Goal: Task Accomplishment & Management: Manage account settings

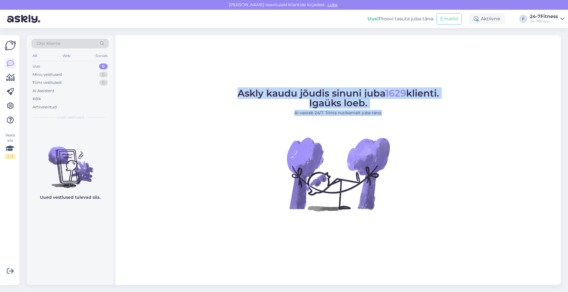
drag, startPoint x: 409, startPoint y: 118, endPoint x: 197, endPoint y: 85, distance: 214.3
click at [197, 85] on div "Askly kaudu jõudis sinuni juba 1629 klienti. Igaüks loeb. AI vastab 24/7. Tööta…" at bounding box center [337, 160] width 445 height 250
click at [217, 81] on div "Askly kaudu jõudis sinuni juba 1629 klienti. Igaüks loeb. AI vastab 24/7. Tööta…" at bounding box center [337, 160] width 445 height 250
drag, startPoint x: 233, startPoint y: 91, endPoint x: 403, endPoint y: 126, distance: 172.9
click at [403, 126] on figure "Askly kaudu jõudis sinuni juba 1629 klienti. Igaüks loeb. AI vastab 24/7. Tööta…" at bounding box center [338, 158] width 435 height 139
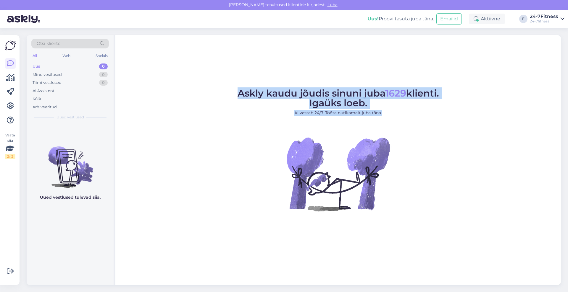
click at [401, 116] on figcaption "Askly kaudu jõudis sinuni juba 1629 klienti. Igaüks loeb. AI vastab 24/7. Tööta…" at bounding box center [337, 105] width 201 height 32
drag, startPoint x: 402, startPoint y: 116, endPoint x: 220, endPoint y: 92, distance: 183.1
click at [220, 92] on figure "Askly kaudu jõudis sinuni juba 1629 klienti. Igaüks loeb. AI vastab 24/7. Tööta…" at bounding box center [338, 158] width 435 height 139
click at [208, 75] on div "Askly kaudu jõudis sinuni juba 1629 klienti. Igaüks loeb. AI vastab 24/7. Tööta…" at bounding box center [337, 160] width 445 height 250
drag, startPoint x: 229, startPoint y: 88, endPoint x: 397, endPoint y: 113, distance: 169.4
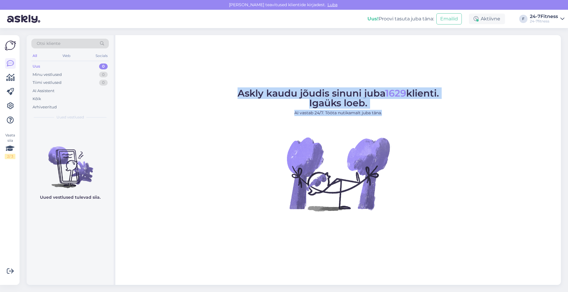
click at [397, 113] on figure "Askly kaudu jõudis sinuni juba 1629 klienti. Igaüks loeb. AI vastab 24/7. Tööta…" at bounding box center [338, 158] width 435 height 139
click at [395, 118] on figcaption "Askly kaudu jõudis sinuni juba 1629 klienti. Igaüks loeb. AI vastab 24/7. Tööta…" at bounding box center [337, 105] width 201 height 32
drag, startPoint x: 398, startPoint y: 118, endPoint x: 211, endPoint y: 90, distance: 189.0
click at [211, 90] on figure "Askly kaudu jõudis sinuni juba 1629 klienti. Igaüks loeb. AI vastab 24/7. Tööta…" at bounding box center [338, 158] width 435 height 139
click at [219, 82] on div "Askly kaudu jõudis sinuni juba 1629 klienti. Igaüks loeb. AI vastab 24/7. Tööta…" at bounding box center [337, 160] width 445 height 250
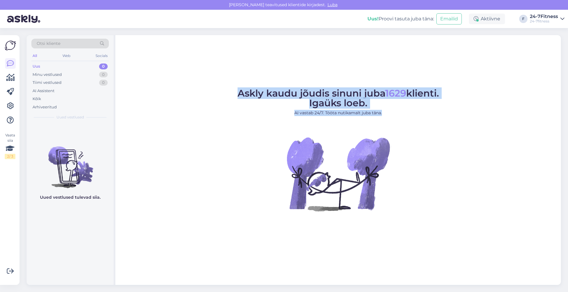
drag, startPoint x: 236, startPoint y: 95, endPoint x: 387, endPoint y: 116, distance: 152.5
click at [387, 116] on figcaption "Askly kaudu jõudis sinuni juba 1629 klienti. Igaüks loeb. AI vastab 24/7. Tööta…" at bounding box center [337, 105] width 201 height 32
click at [51, 92] on div "AI Assistent" at bounding box center [44, 91] width 22 height 6
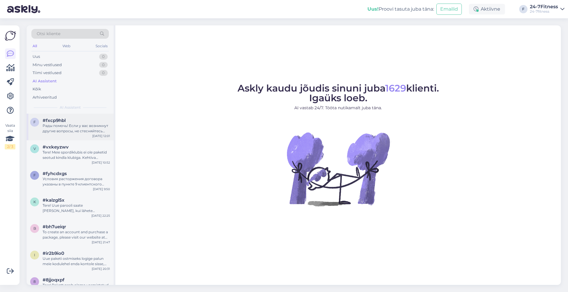
click at [91, 130] on div "Рады помочь! Если у вас возникнут другие вопросы, не стесняйтесь обращаться." at bounding box center [76, 128] width 67 height 11
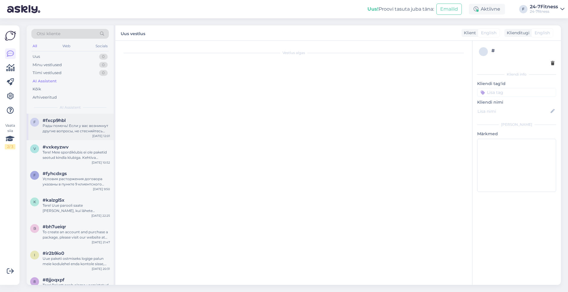
scroll to position [176, 0]
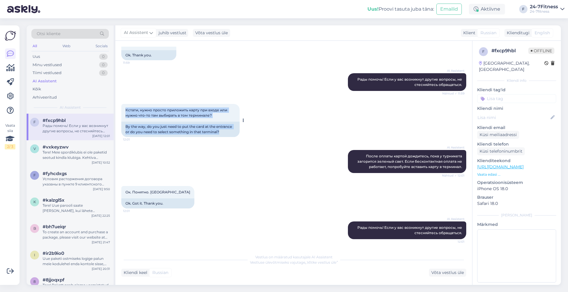
drag, startPoint x: 224, startPoint y: 133, endPoint x: 123, endPoint y: 107, distance: 104.5
click at [123, 107] on div "Кстати, нужно просто приложить карту при входе или нужно что-то там выбирать в …" at bounding box center [180, 120] width 118 height 33
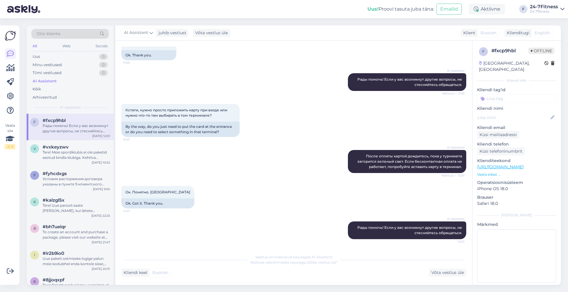
click at [246, 174] on div "AI Assistent После оплаты картой дождитесь, пока у турникета загорится зеленый …" at bounding box center [293, 162] width 345 height 36
drag, startPoint x: 444, startPoint y: 233, endPoint x: 335, endPoint y: 222, distance: 109.9
click at [335, 222] on div "AI Assistent Рады помочь! Если у вас возникнут другие вопросы, не стесняйтесь о…" at bounding box center [293, 230] width 345 height 31
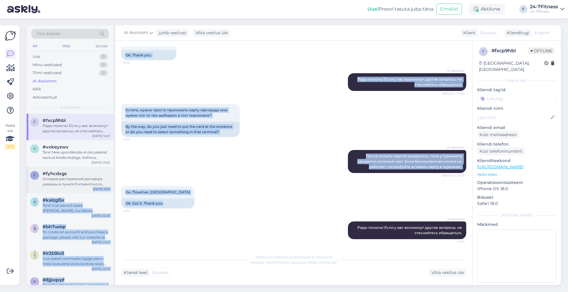
drag, startPoint x: 169, startPoint y: 205, endPoint x: 108, endPoint y: 187, distance: 63.5
click at [108, 187] on div "Otsi kliente All Web Socials Uus 0 Minu vestlused 0 Tiimi vestlused 0 AI Assist…" at bounding box center [294, 155] width 534 height 260
click at [278, 179] on div "AI Assistent После оплаты картой дождитесь, пока у турникета загорится зеленый …" at bounding box center [293, 162] width 345 height 36
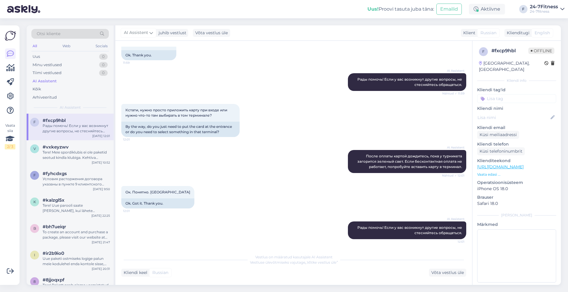
click at [346, 130] on div "Кстати, нужно просто приложить карту при входе или нужно что-то там выбирать в …" at bounding box center [293, 121] width 345 height 46
click at [66, 157] on div "Tere! Meie spordiklubis ei ole paketid seotud kindla klubiga. Kehtiva paketiga …" at bounding box center [76, 155] width 67 height 11
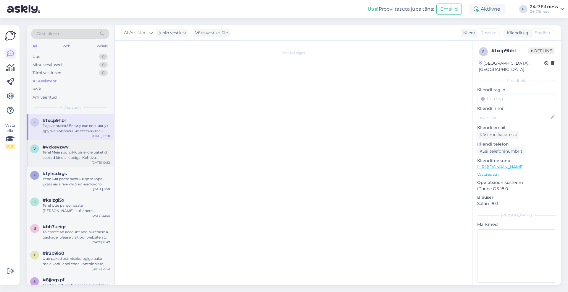
scroll to position [0, 0]
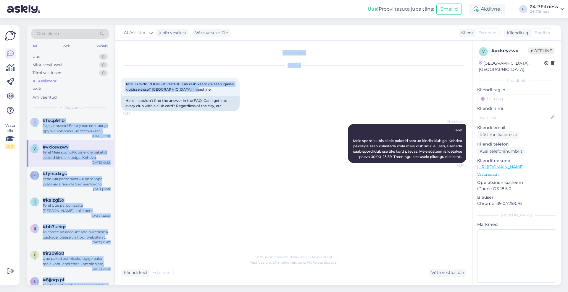
drag, startPoint x: 212, startPoint y: 90, endPoint x: 114, endPoint y: 84, distance: 98.3
click at [114, 84] on div "Otsi kliente All Web Socials Uus 0 Minu vestlused 0 Tiimi vestlused 0 AI Assist…" at bounding box center [294, 155] width 534 height 260
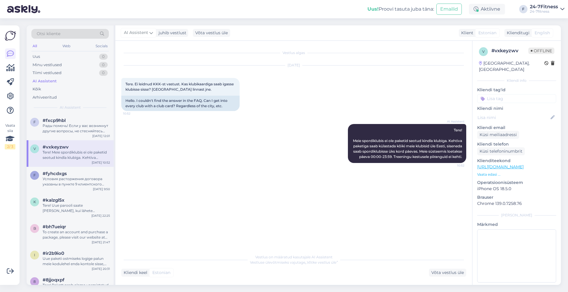
click at [196, 136] on div "AI Assistent Tere! Meie spordiklubis ei ole paketid seotud kindla klubiga. Keht…" at bounding box center [293, 144] width 345 height 52
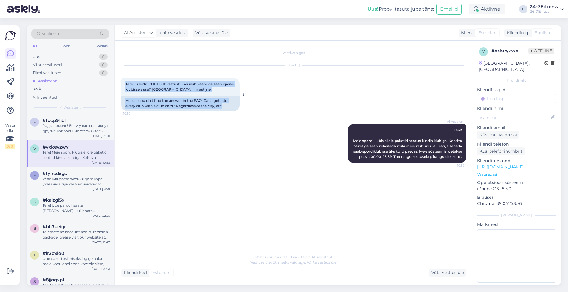
drag, startPoint x: 230, startPoint y: 107, endPoint x: 124, endPoint y: 78, distance: 109.4
click at [124, 78] on div "Tere. Ei leidnud KKK-st vastust. Kas klubikaardiga saab igasse klubisse sisse? …" at bounding box center [180, 94] width 118 height 33
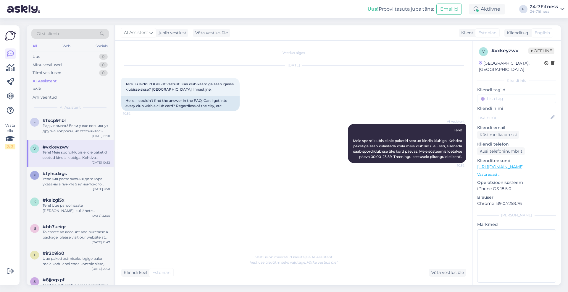
click at [211, 132] on div "AI Assistent Tere! Meie spordiklubis ei ole paketid seotud kindla klubiga. Keht…" at bounding box center [293, 144] width 345 height 52
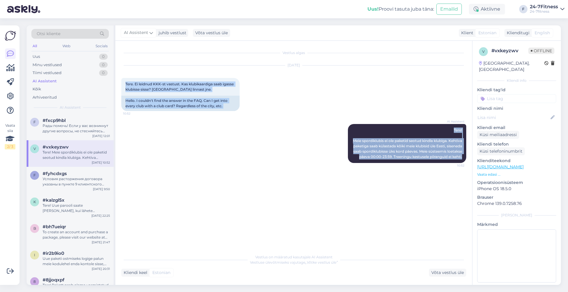
drag, startPoint x: 463, startPoint y: 162, endPoint x: 120, endPoint y: 77, distance: 353.3
click at [120, 77] on div "Vestlus algas [DATE] Tere. Ei leidnud KKK-st vastust. Kas klubikaardiga saab ig…" at bounding box center [293, 163] width 357 height 244
click at [305, 145] on div "AI Assistent Tere! Meie spordiklubis ei ole paketid seotud kindla klubiga. Keht…" at bounding box center [293, 144] width 345 height 52
drag, startPoint x: 464, startPoint y: 161, endPoint x: 121, endPoint y: 77, distance: 352.6
click at [121, 77] on div "Vestlus algas [DATE] Tere. Ei leidnud KKK-st vastust. Kas klubikaardiga saab ig…" at bounding box center [296, 146] width 350 height 199
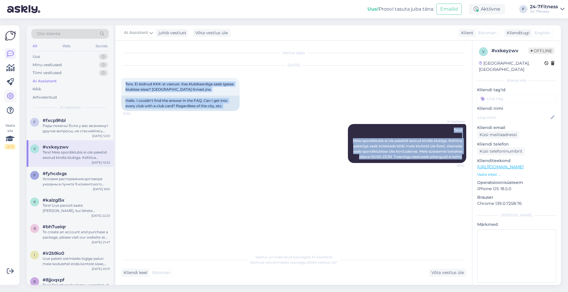
click at [12, 96] on icon at bounding box center [10, 96] width 7 height 7
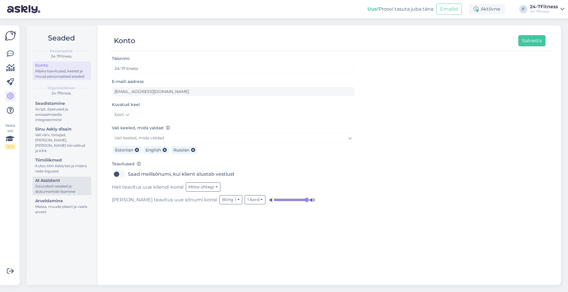
click at [66, 184] on div "Juturoboti seaded ja dokumentide lisamine" at bounding box center [61, 189] width 53 height 11
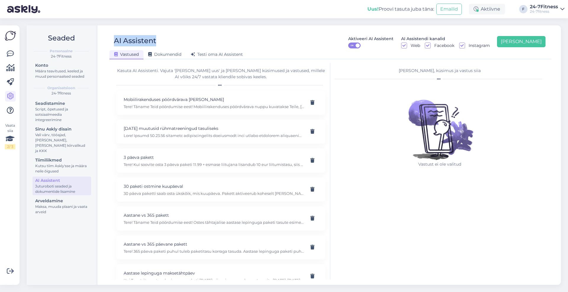
drag, startPoint x: 163, startPoint y: 43, endPoint x: 111, endPoint y: 42, distance: 52.9
click at [111, 42] on div "AI Assistent Aktiveeri AI Assistent ON AI Assistendi kanalid Web Facebook Insta…" at bounding box center [327, 41] width 436 height 13
click at [129, 37] on div "AI Assistent" at bounding box center [135, 41] width 42 height 13
drag, startPoint x: 156, startPoint y: 38, endPoint x: 111, endPoint y: 38, distance: 45.8
click at [111, 38] on div "AI Assistent Aktiveeri AI Assistent ON AI Assistendi kanalid Web Facebook Insta…" at bounding box center [327, 41] width 436 height 13
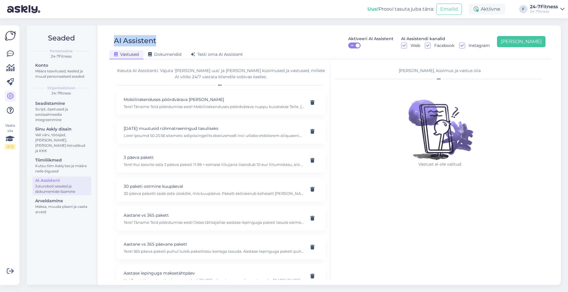
click at [193, 40] on div "AI Assistent Aktiveeri AI Assistent ON AI Assistendi kanalid Web Facebook Insta…" at bounding box center [327, 41] width 436 height 13
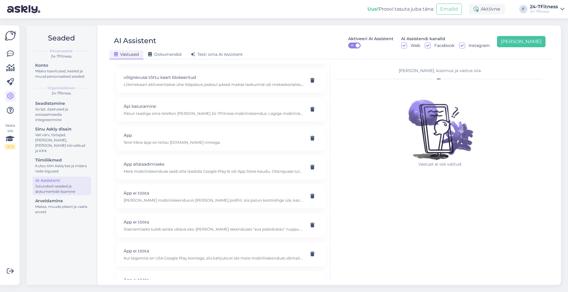
scroll to position [6590, 0]
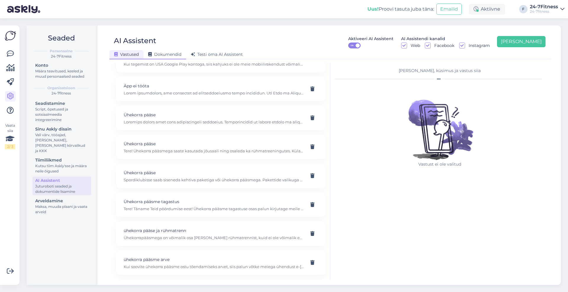
click at [173, 55] on span "Dokumendid" at bounding box center [164, 54] width 33 height 5
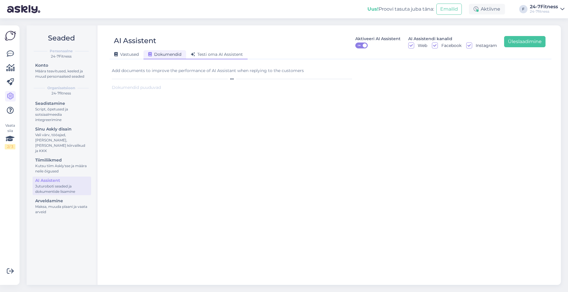
click at [208, 56] on span "Testi oma AI Assistent" at bounding box center [217, 54] width 52 height 5
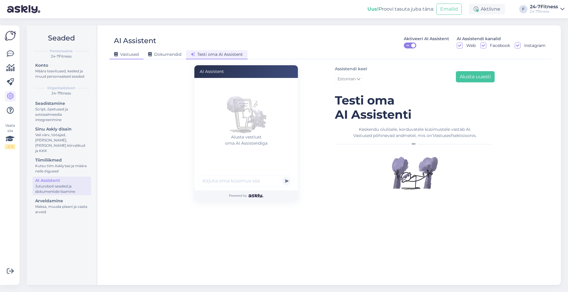
click at [126, 56] on span "Vastused" at bounding box center [126, 54] width 25 height 5
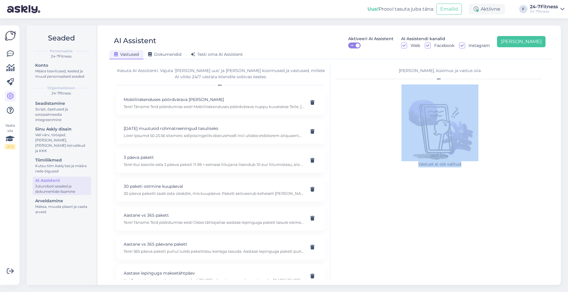
drag, startPoint x: 466, startPoint y: 166, endPoint x: 409, endPoint y: 121, distance: 72.9
click at [409, 121] on figure "Vastust ei ole valitud" at bounding box center [439, 129] width 77 height 88
click at [418, 193] on div "[PERSON_NAME], küsimus ja vastus siia Vastust ei ole valitud" at bounding box center [439, 171] width 218 height 217
drag, startPoint x: 433, startPoint y: 164, endPoint x: 413, endPoint y: 111, distance: 56.9
click at [413, 111] on figure "Vastust ei ole valitud" at bounding box center [439, 129] width 77 height 88
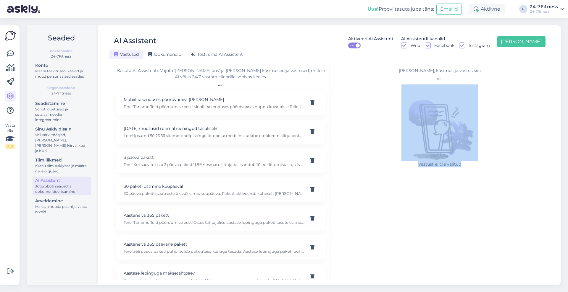
click at [428, 213] on div "[PERSON_NAME], küsimus ja vastus siia Vastust ei ole valitud" at bounding box center [439, 171] width 218 height 217
drag, startPoint x: 474, startPoint y: 178, endPoint x: 403, endPoint y: 127, distance: 87.3
click at [403, 127] on div "[PERSON_NAME], küsimus ja vastus siia Vastust ei ole valitud" at bounding box center [439, 171] width 218 height 217
click at [375, 203] on div "[PERSON_NAME], küsimus ja vastus siia Vastust ei ole valitud" at bounding box center [439, 171] width 218 height 217
drag, startPoint x: 472, startPoint y: 167, endPoint x: 378, endPoint y: 138, distance: 99.1
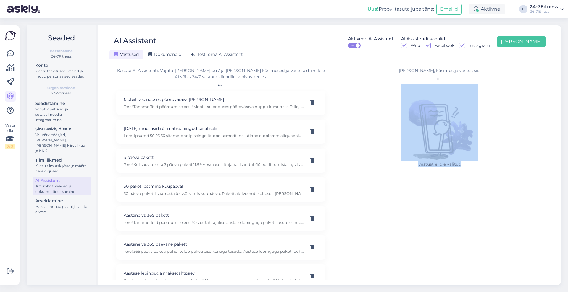
click at [378, 138] on div "Vastust ei ole valitud" at bounding box center [440, 131] width 210 height 93
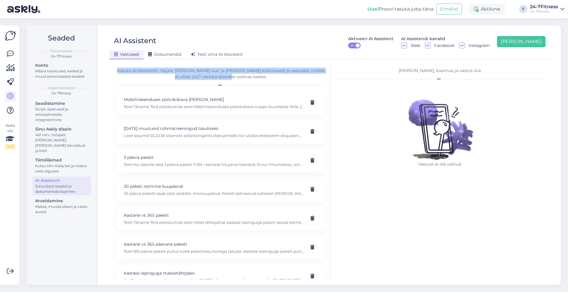
drag, startPoint x: 257, startPoint y: 78, endPoint x: 116, endPoint y: 71, distance: 141.2
click at [116, 71] on div "Kasuta AI Assistenti. Vajuta '[PERSON_NAME] uus' ja [PERSON_NAME] küsimused ja …" at bounding box center [220, 74] width 209 height 12
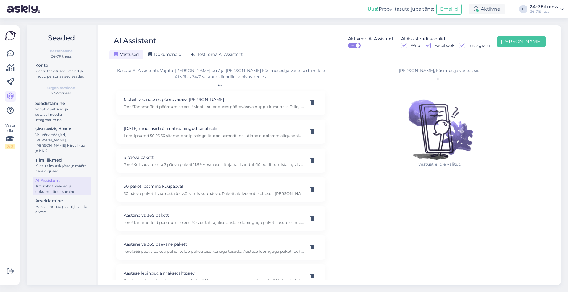
click at [323, 42] on div "AI Assistent Aktiveeri AI Assistent ON AI Assistendi kanalid Web Facebook Insta…" at bounding box center [327, 41] width 436 height 13
click at [12, 52] on icon at bounding box center [10, 53] width 7 height 7
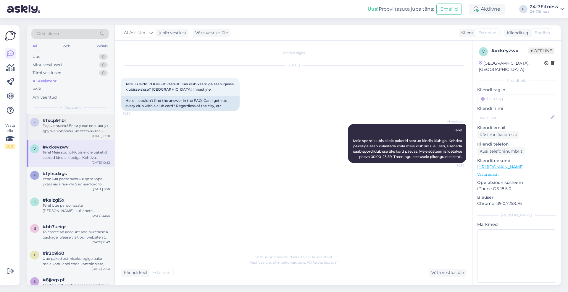
click at [77, 132] on div "Рады помочь! Если у вас возникнут другие вопросы, не стесняйтесь обращаться." at bounding box center [76, 128] width 67 height 11
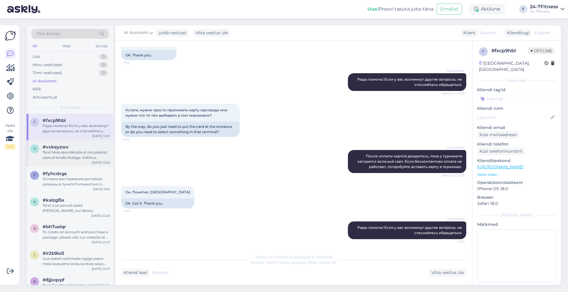
click at [70, 161] on div "v #vxkeyzwv Tere! Meie spordiklubis ei ole paketid seotud kindla klubiga. Kehti…" at bounding box center [70, 153] width 87 height 27
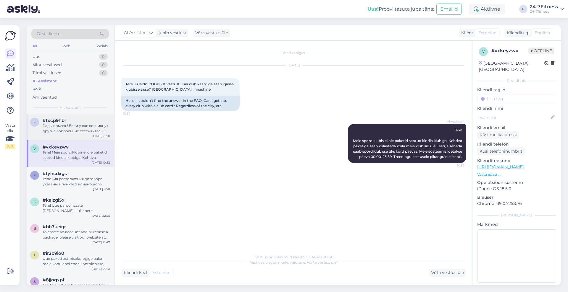
click at [84, 133] on div "Рады помочь! Если у вас возникнут другие вопросы, не стесняйтесь обращаться." at bounding box center [76, 128] width 67 height 11
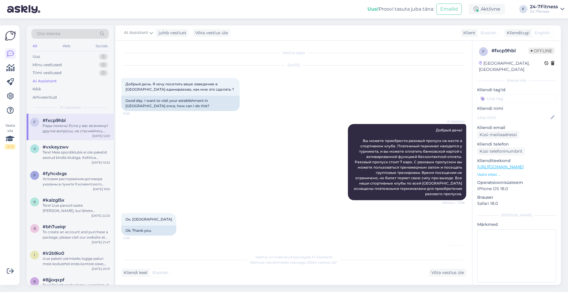
scroll to position [176, 0]
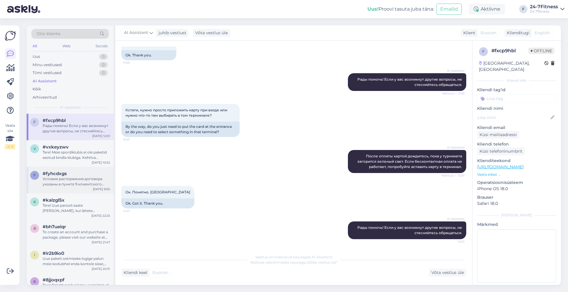
click at [70, 179] on div "Условия расторжения договора указаны в пункте 9 клиентского договора. Пожалуйст…" at bounding box center [76, 181] width 67 height 11
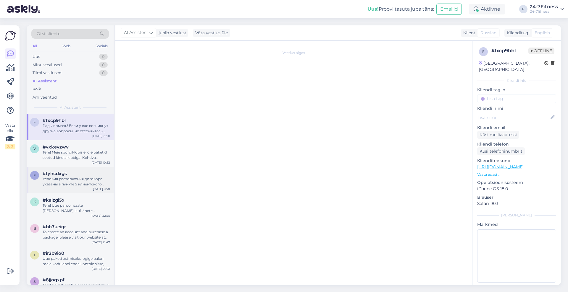
scroll to position [0, 0]
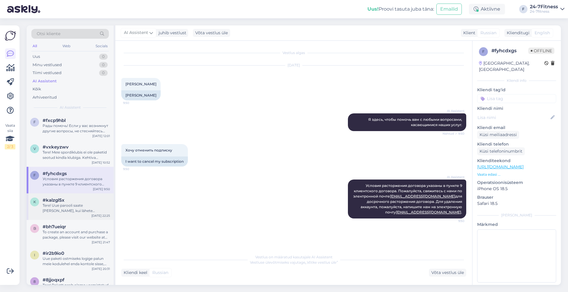
click at [61, 210] on div "Tere! Uue parooli saate [PERSON_NAME], kui lähete kodulehele [PERSON_NAME] "Log…" at bounding box center [76, 208] width 67 height 11
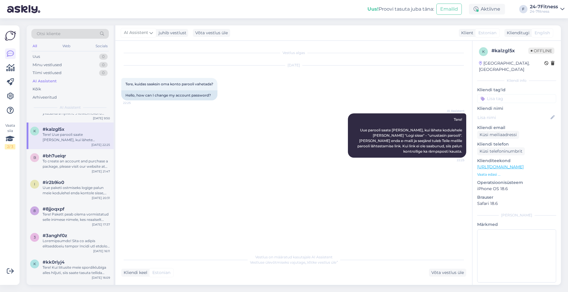
scroll to position [74, 0]
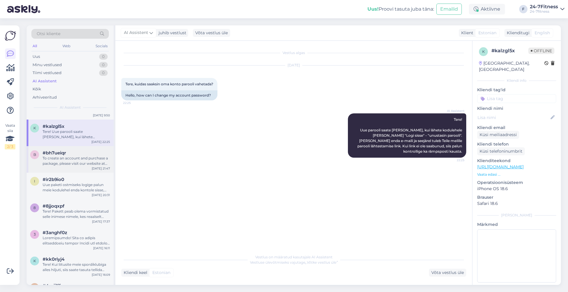
click at [77, 165] on div "To create an account and purchase a package, please visit our website at [URL][…" at bounding box center [76, 161] width 67 height 11
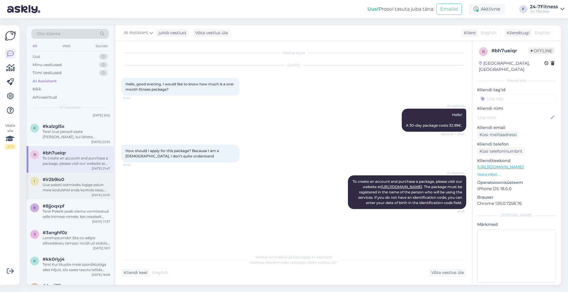
click at [67, 181] on div "#ir2b9io0" at bounding box center [76, 179] width 67 height 5
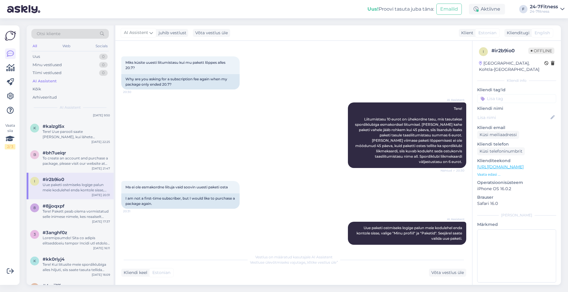
scroll to position [22, 0]
click at [88, 220] on div "8 #8jjoqxpf Tere! Pakett peab olema vormistatud selle inimese nimele, kes reaal…" at bounding box center [70, 213] width 87 height 27
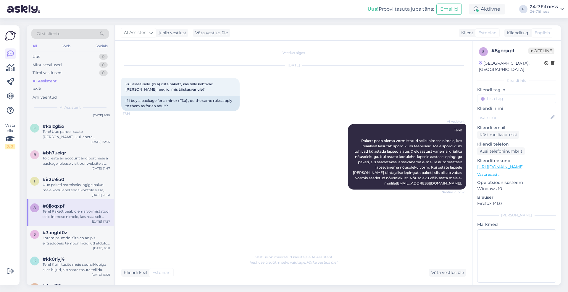
scroll to position [0, 0]
click at [84, 244] on div at bounding box center [76, 241] width 67 height 11
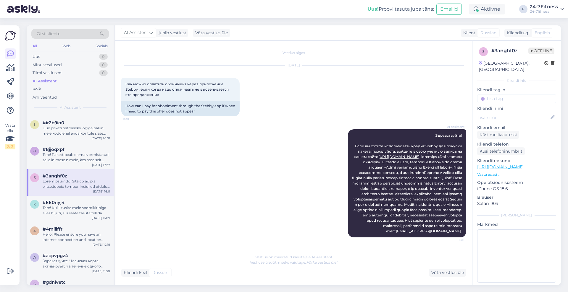
scroll to position [148, 0]
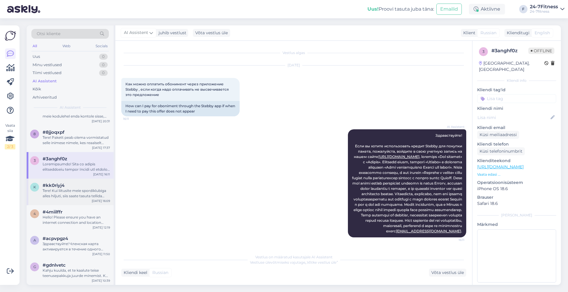
click at [80, 198] on div "Tere! Kui liitusite meie spordiklubiga alles hiljuti, siis saate tasuta tellida…" at bounding box center [76, 193] width 67 height 11
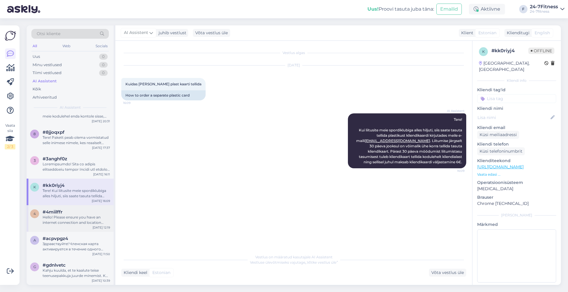
click at [68, 221] on div "Hello! Please ensure you have an internet connection and location services enab…" at bounding box center [76, 220] width 67 height 11
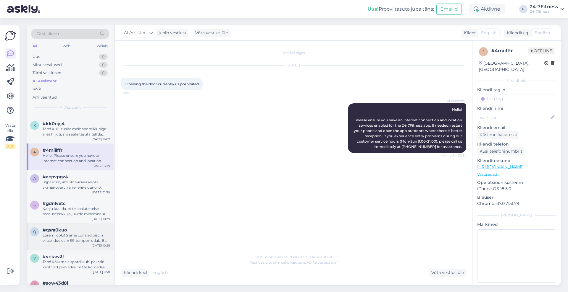
scroll to position [222, 0]
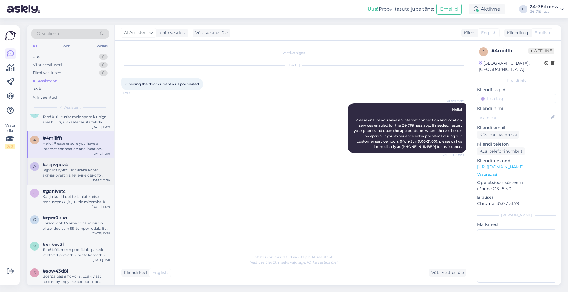
click at [82, 168] on div "Здравствуйте! Членская карта активируется в течение одного рабочего дня после п…" at bounding box center [76, 173] width 67 height 11
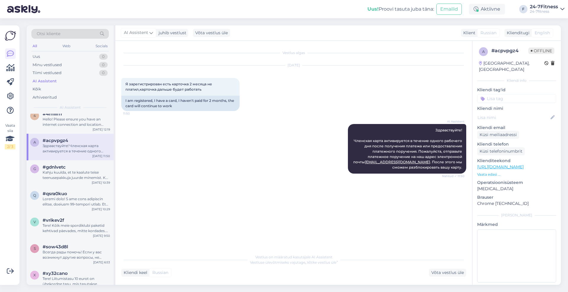
scroll to position [259, 0]
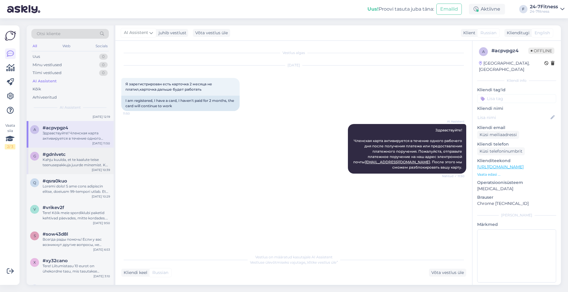
click at [89, 168] on div "g #gdnlvetc Kahju kuulda, et te kaalute teise teenusepakkuja juurde minemist. K…" at bounding box center [70, 161] width 87 height 27
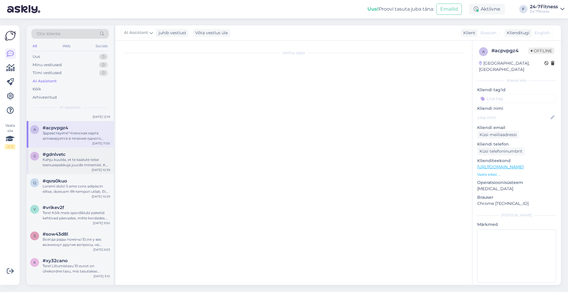
scroll to position [95, 0]
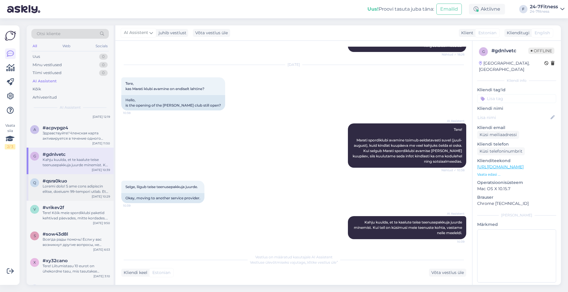
click at [84, 194] on div at bounding box center [76, 189] width 67 height 11
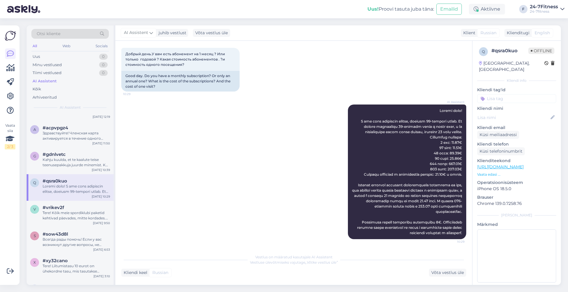
scroll to position [41, 0]
click at [68, 223] on div "v #vrikev2f Tere! Kõik meie spordiklubi paketid kehtivad päevades, mitte kordad…" at bounding box center [70, 214] width 87 height 27
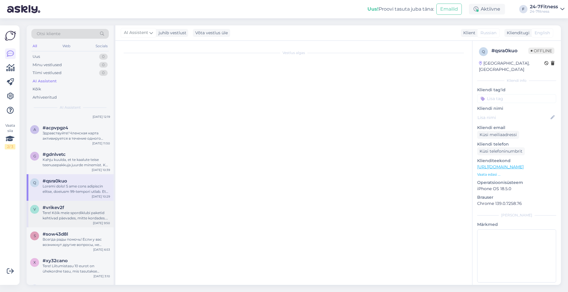
scroll to position [0, 0]
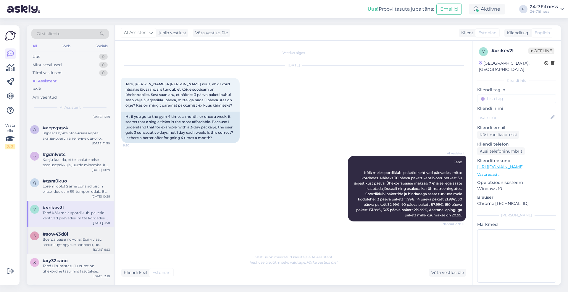
click at [71, 237] on div "#sow43d8l" at bounding box center [76, 234] width 67 height 5
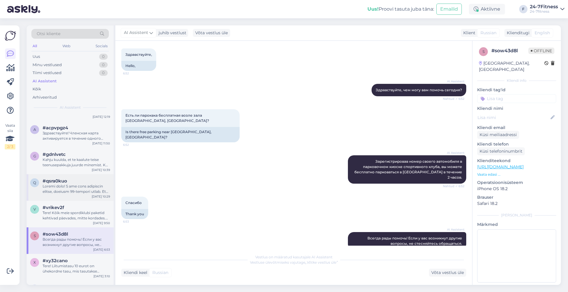
scroll to position [333, 0]
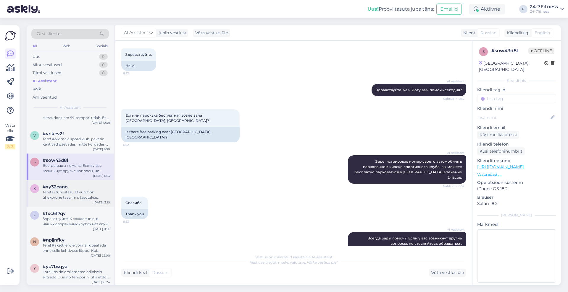
click at [72, 188] on div "#xy32cano" at bounding box center [76, 186] width 67 height 5
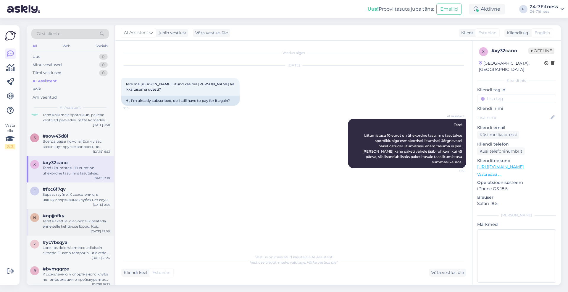
scroll to position [370, 0]
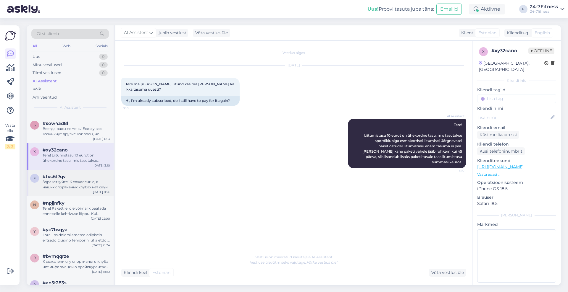
click at [82, 189] on div "Здравствуйте! К сожалению, в наших спортивных клубах нет саун." at bounding box center [76, 184] width 67 height 11
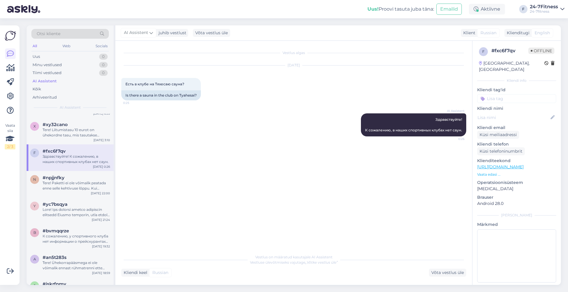
scroll to position [406, 0]
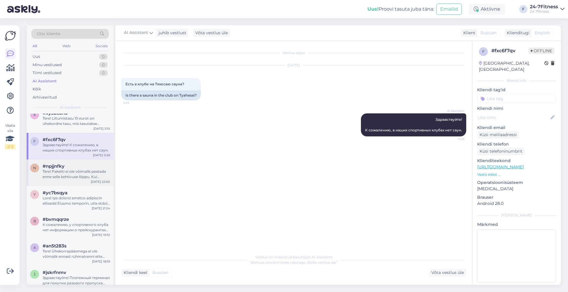
click at [65, 179] on div "Tere! Paketti ei ole võimalik peatada enne selle kehtivuse lõppu. Kui soovite p…" at bounding box center [76, 174] width 67 height 11
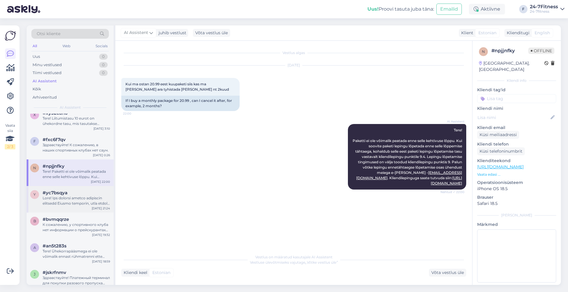
click at [68, 201] on div at bounding box center [76, 201] width 67 height 11
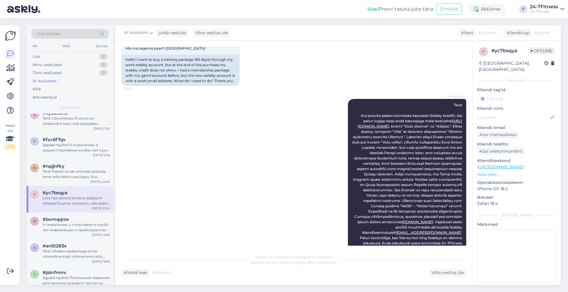
scroll to position [94, 0]
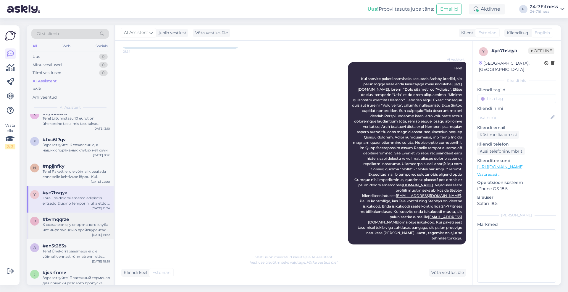
click at [89, 223] on div "К сожалению, у спортивного клуба нет информации о прейскурантах персональных тр…" at bounding box center [76, 227] width 67 height 11
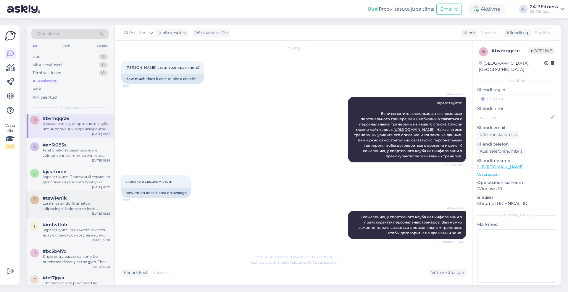
scroll to position [517, 0]
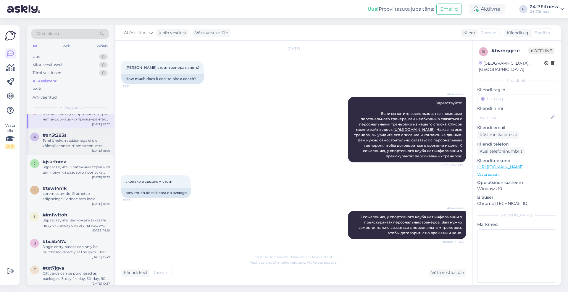
click at [79, 154] on div "a #an5t283s Tere! Ühekorrapääsmega ei ole võimalik ennast rühmatrenni ette regi…" at bounding box center [70, 142] width 87 height 27
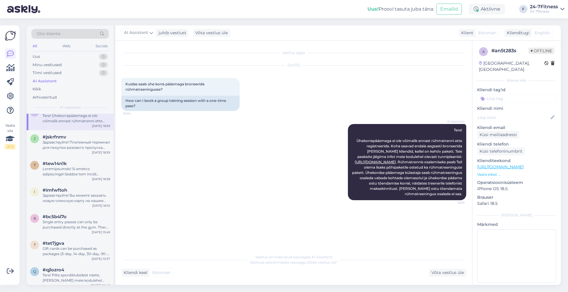
scroll to position [554, 0]
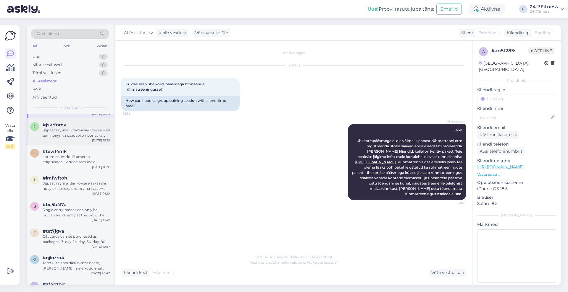
click at [75, 136] on div "Здравствуйте! Платежный терминал для покупки разового пропуска находится у воро…" at bounding box center [76, 133] width 67 height 11
